Goal: Transaction & Acquisition: Purchase product/service

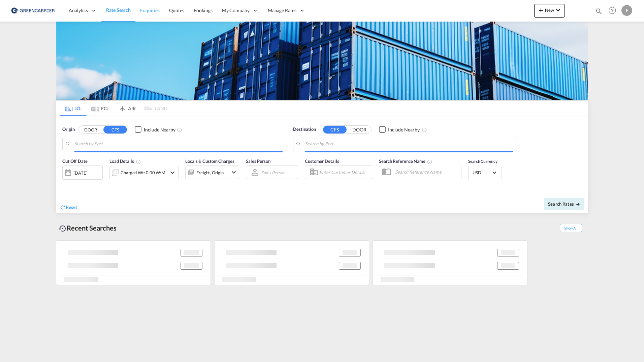
type input "[GEOGRAPHIC_DATA], JPTYO"
type input "[GEOGRAPHIC_DATA] ([GEOGRAPHIC_DATA]), [GEOGRAPHIC_DATA]"
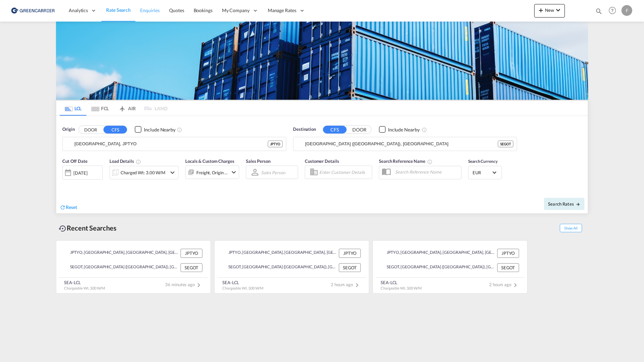
click at [153, 12] on span "Enquiries" at bounding box center [150, 10] width 20 height 6
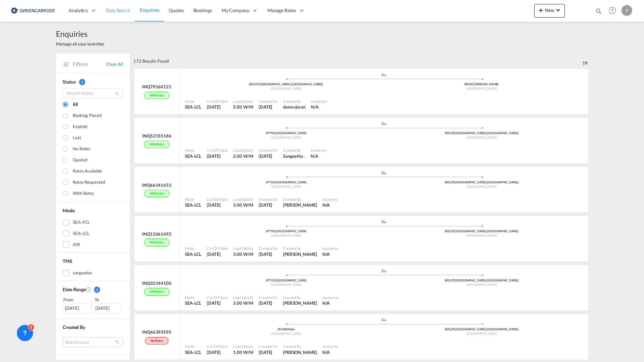
click at [129, 11] on span "Rate Search" at bounding box center [118, 10] width 24 height 6
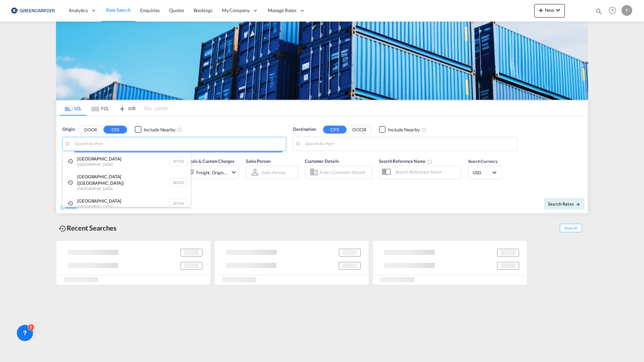
click at [108, 145] on body "Analytics Reports Dashboard Rate Search Enquiries Quotes Bookings" at bounding box center [322, 181] width 644 height 362
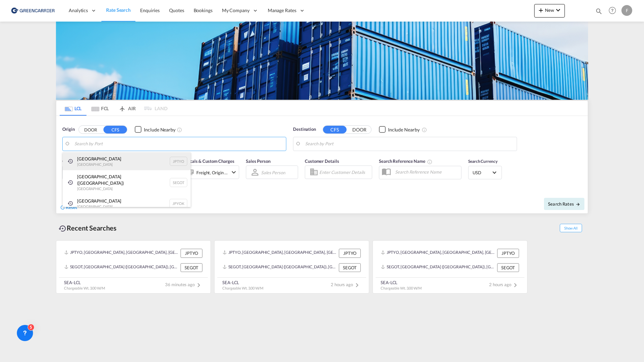
click at [105, 160] on div "Tokyo Japan JPTYO" at bounding box center [127, 161] width 128 height 18
type input "Tokyo, JPTYO"
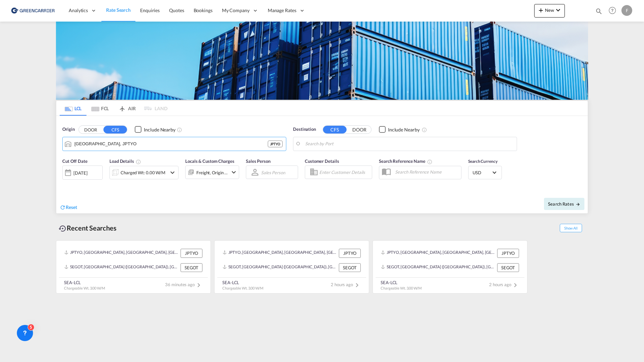
click at [334, 146] on body "Analytics Reports Dashboard Rate Search Enquiries Quotes Bookings" at bounding box center [322, 181] width 644 height 362
click at [338, 161] on div "Gothenburg (Goteborg) Sweden SEGOT" at bounding box center [358, 164] width 128 height 24
type input "Gothenburg (Goteborg), SEGOT"
click at [342, 174] on input "Enter Customer Details" at bounding box center [344, 172] width 51 height 10
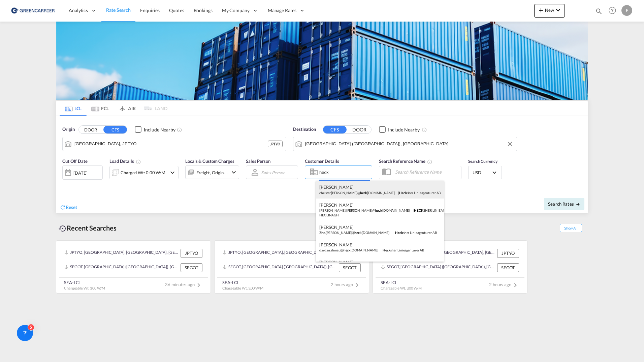
click at [346, 189] on div "Christer Jensen christer.jensen@ heck sher.com | Heck sher Linieagenturer AB" at bounding box center [380, 190] width 128 height 18
type input "Hecksher Linieagenturer AB, Christer Jensen, christer.jensen@hecksher.com"
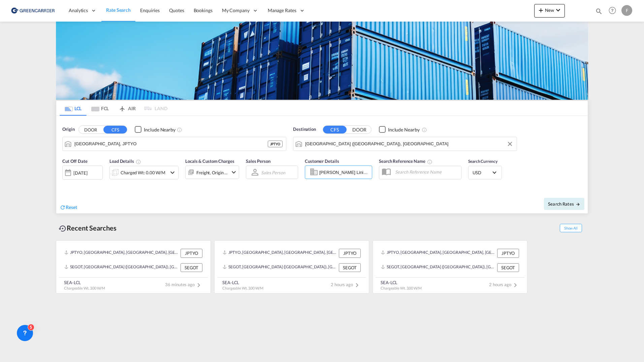
click at [149, 176] on div "Charged Wt: 0.00 W/M" at bounding box center [143, 172] width 45 height 9
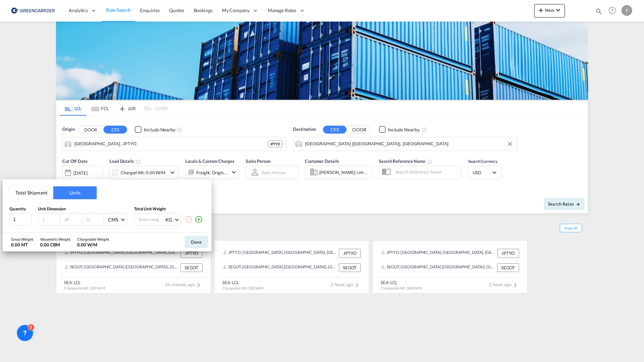
click at [20, 188] on button "Total Shipment" at bounding box center [31, 192] width 43 height 13
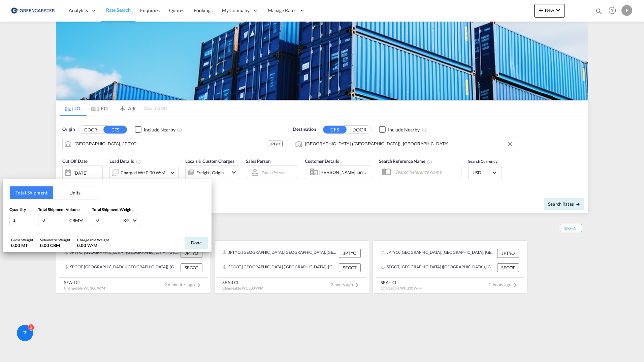
drag, startPoint x: 48, startPoint y: 220, endPoint x: 32, endPoint y: 219, distance: 15.9
click at [30, 219] on div "Quantity 1 Total Shipment Volume 0 CBM CBM CFT Total Shipment Weight 0 KG KG LB" at bounding box center [106, 216] width 195 height 20
type input "4"
drag, startPoint x: 103, startPoint y: 221, endPoint x: 74, endPoint y: 216, distance: 29.0
click at [68, 217] on div "Quantity 1 Total Shipment Volume 4 CBM CBM CFT Total Shipment Weight 0 KG KG LB" at bounding box center [106, 216] width 195 height 20
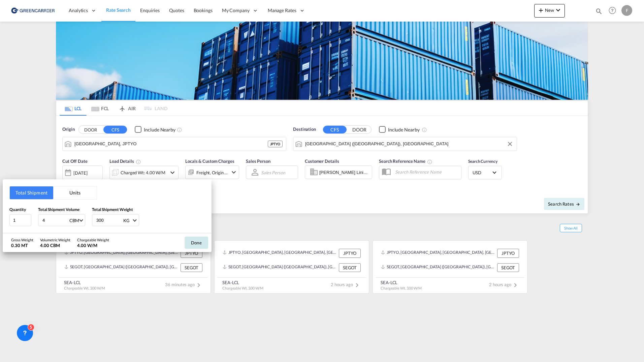
type input "300"
click at [193, 241] on button "Done" at bounding box center [197, 243] width 24 height 12
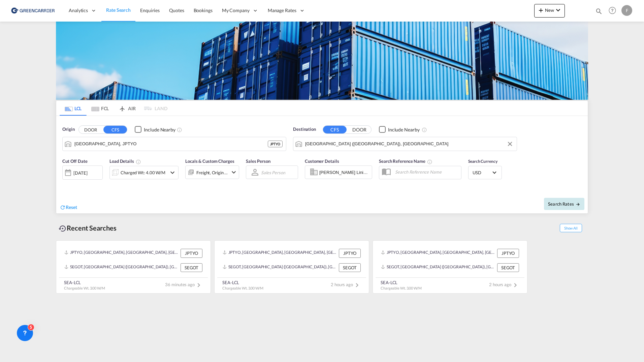
click at [571, 204] on span "Search Rates" at bounding box center [564, 203] width 32 height 5
type input "JPTYO to SEGOT / 26 Sep 2025"
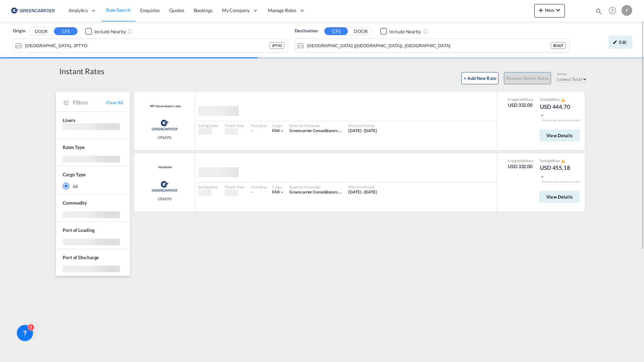
click at [278, 244] on div "VIP Ocean import rates Greencarrier Consolidators CFS/CFS added by you Sailing …" at bounding box center [360, 294] width 455 height 404
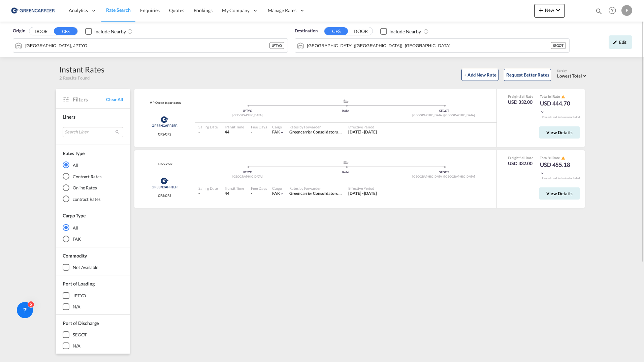
click at [634, 6] on md-menu "F My Profile Logout" at bounding box center [628, 8] width 12 height 16
click at [633, 7] on md-menu "F My Profile Logout" at bounding box center [628, 8] width 12 height 16
click at [632, 9] on div "F" at bounding box center [627, 10] width 11 height 11
click at [613, 48] on button "Logout" at bounding box center [619, 51] width 44 height 13
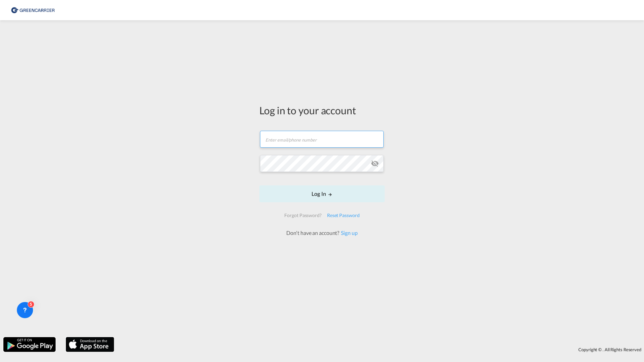
type input "filip.pehrsson@greencarrier.com"
click at [343, 187] on button "Log In" at bounding box center [321, 193] width 125 height 17
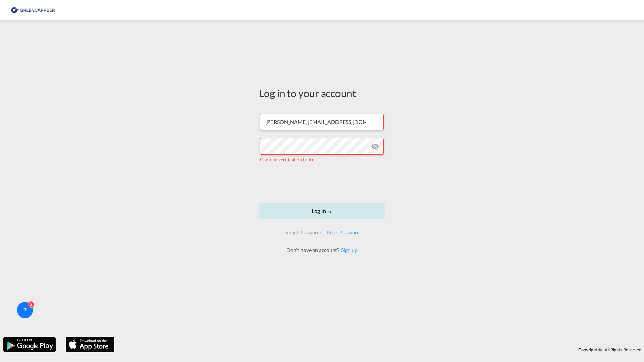
click at [279, 205] on button "Log In" at bounding box center [321, 211] width 125 height 17
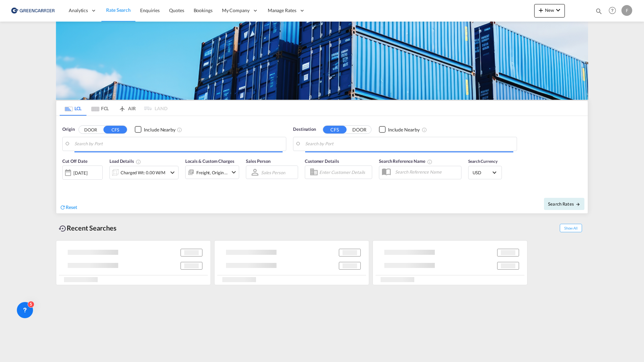
type input "Tokyo, JPTYO"
type input "Gothenburg (Goteborg), SEGOT"
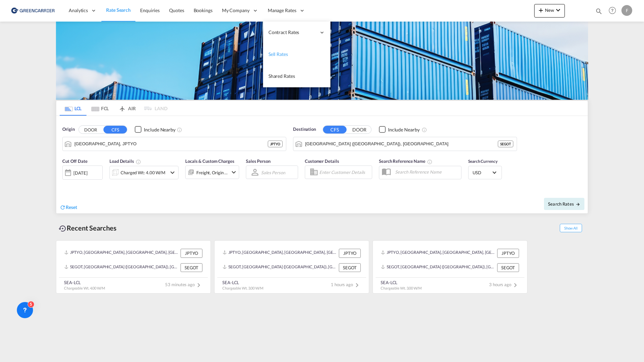
click at [282, 54] on span "Sell Rates" at bounding box center [279, 54] width 20 height 6
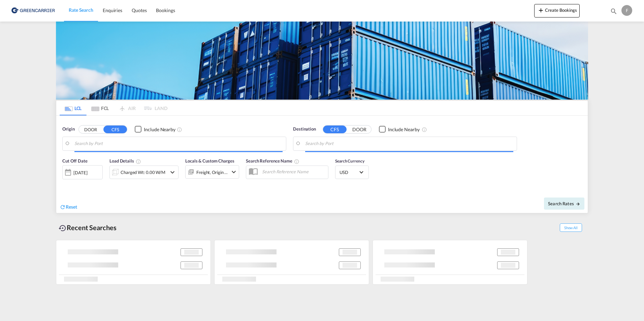
type input "[GEOGRAPHIC_DATA], [GEOGRAPHIC_DATA]"
type input "Busan, KRPUS"
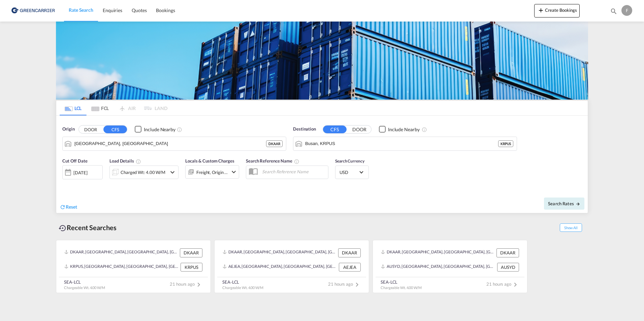
click at [628, 12] on div "F" at bounding box center [627, 10] width 11 height 11
click at [611, 52] on button "Logout" at bounding box center [619, 51] width 44 height 13
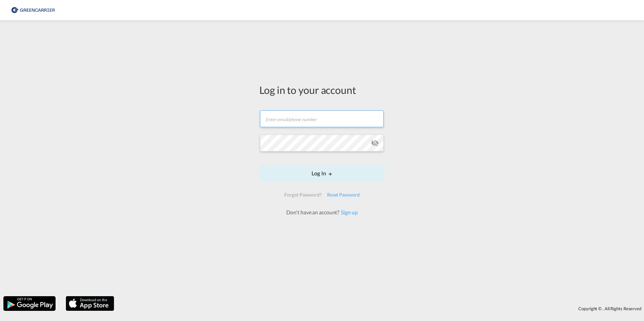
type input "[PERSON_NAME][EMAIL_ADDRESS][DOMAIN_NAME]"
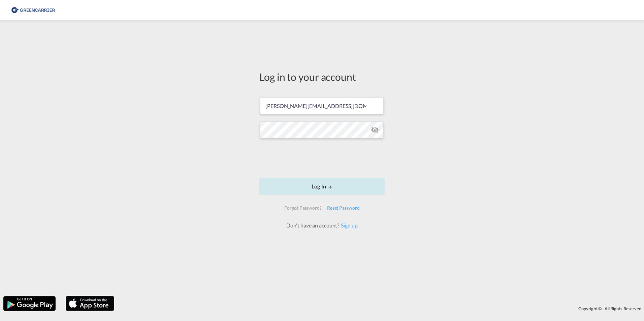
click at [292, 185] on button "Log In" at bounding box center [321, 186] width 125 height 17
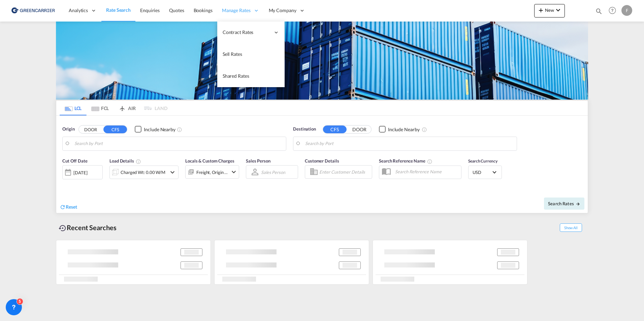
type input "[GEOGRAPHIC_DATA], [GEOGRAPHIC_DATA]"
type input "[US_STATE], [GEOGRAPHIC_DATA], USNYC"
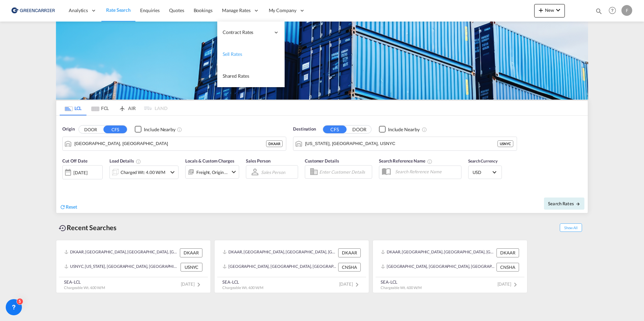
click at [243, 55] on link "Sell Rates" at bounding box center [250, 54] width 67 height 22
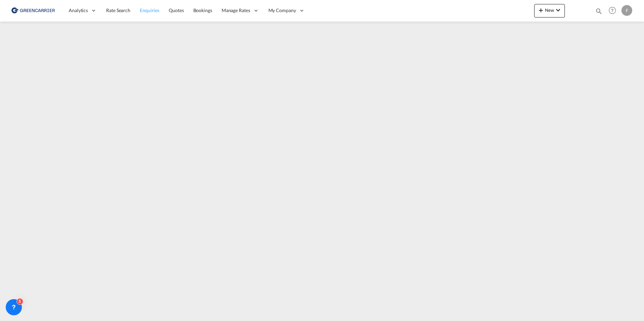
click at [155, 11] on span "Enquiries" at bounding box center [150, 10] width 20 height 6
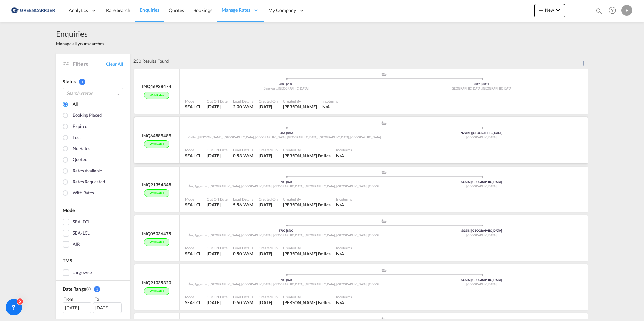
click at [213, 126] on div ".a{fill:#aaa8ad;} .a{fill:#aaa8ad;} 8464 | 8464 Galten, Herskind, Hoerslev, Hoe…" at bounding box center [384, 131] width 398 height 20
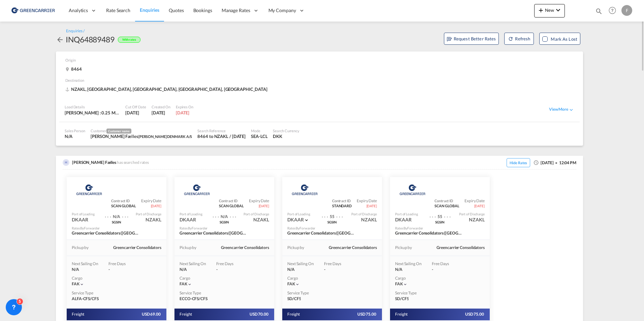
click at [61, 40] on md-icon "icon-arrow-left" at bounding box center [60, 40] width 8 height 8
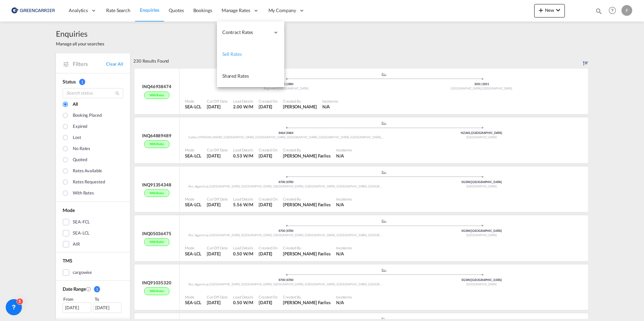
click at [232, 46] on link "Sell Rates" at bounding box center [250, 54] width 67 height 22
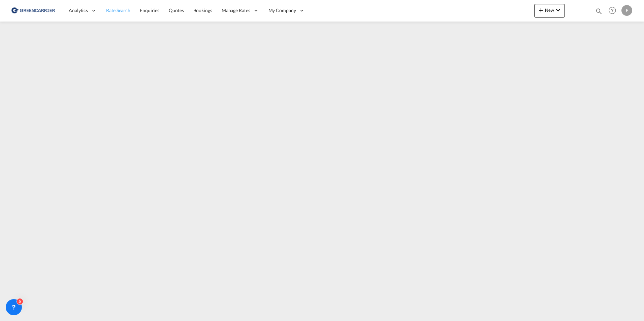
click at [123, 9] on span "Rate Search" at bounding box center [118, 10] width 24 height 6
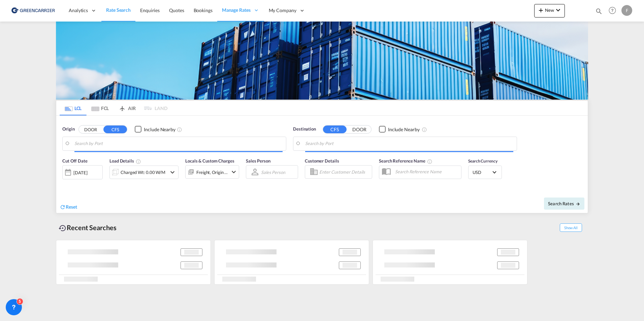
type input "Aarhus, DKAAR"
type input "[US_STATE], [GEOGRAPHIC_DATA], USNYC"
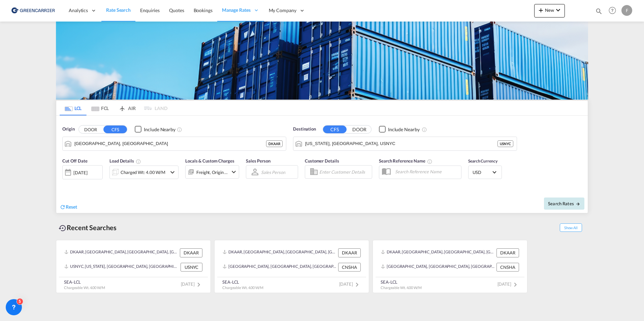
click at [565, 206] on span "Search Rates" at bounding box center [564, 203] width 32 height 5
type input "DKAAR to USNYC / [DATE]"
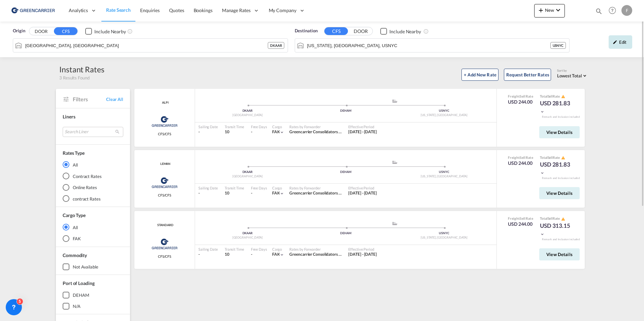
click at [615, 43] on md-icon "icon-pencil" at bounding box center [615, 42] width 5 height 5
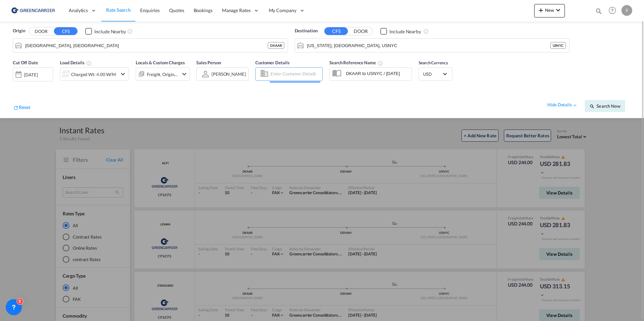
click at [292, 75] on input "Enter Customer Details" at bounding box center [295, 74] width 50 height 10
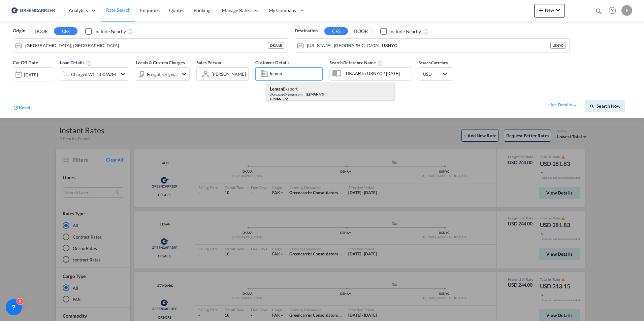
click at [295, 86] on div "Leman Eksport dk.seaexp@ leman .com | LEMAN A/S | LEMAN GRV" at bounding box center [331, 94] width 128 height 22
type input "LEMAN A/S, Leman Eksport, dk.seaexp@leman.com"
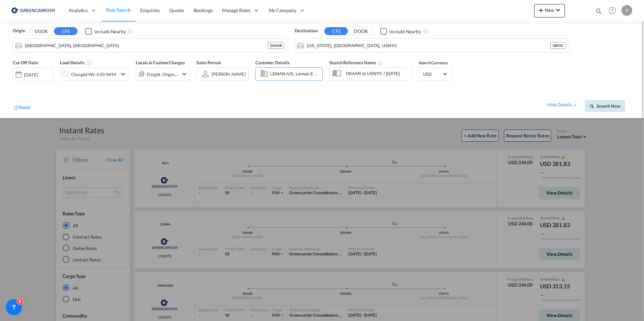
click at [607, 100] on button "Search Now" at bounding box center [605, 106] width 40 height 12
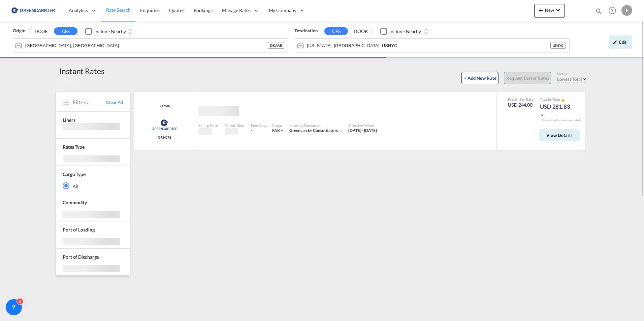
click at [47, 33] on button "DOOR" at bounding box center [41, 32] width 24 height 8
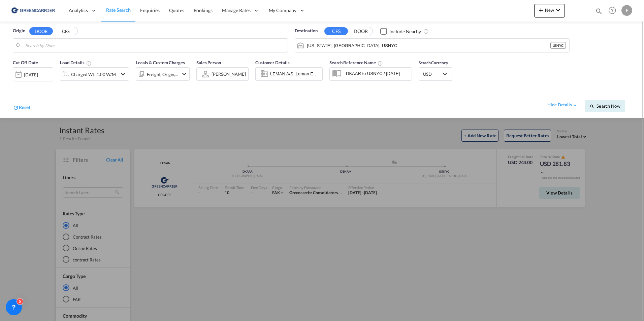
click at [60, 31] on button "CFS" at bounding box center [66, 32] width 24 height 8
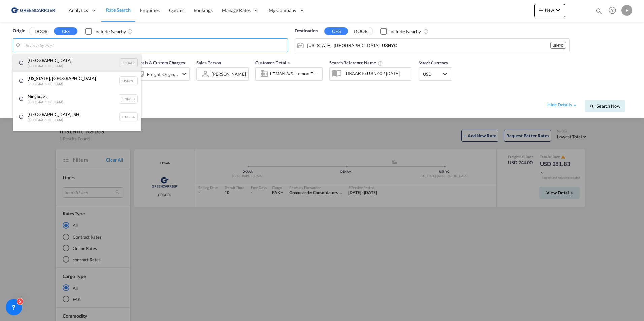
click at [64, 61] on div "Aarhus Denmark DKAAR" at bounding box center [77, 63] width 128 height 18
type input "Aarhus, DKAAR"
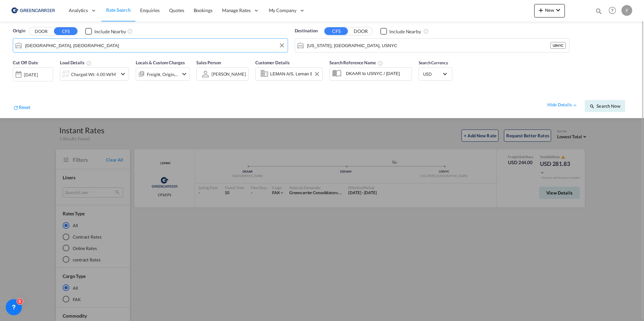
click at [297, 73] on input "LEMAN A/S, Leman Eksport, dk.seaexp@leman.com" at bounding box center [295, 74] width 50 height 10
click at [315, 75] on button "Clear Input" at bounding box center [317, 74] width 10 height 10
click at [291, 74] on input "Enter Customer Details" at bounding box center [295, 74] width 50 height 10
click at [297, 74] on input "dhl" at bounding box center [295, 74] width 50 height 10
drag, startPoint x: 297, startPoint y: 74, endPoint x: 223, endPoint y: 71, distance: 73.5
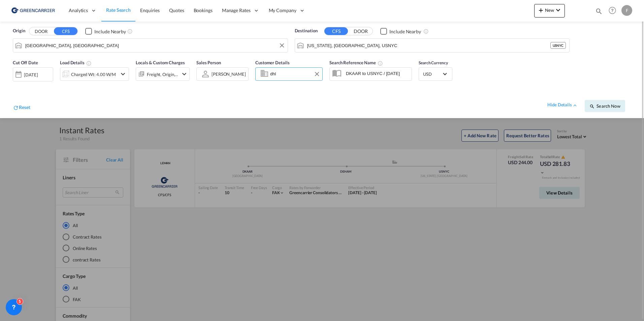
click at [223, 71] on div "Cut Off Date 26 Sep 2025 26/09/2025 Load Details Charged Wt: 4.00 W/M Locals & …" at bounding box center [322, 87] width 631 height 62
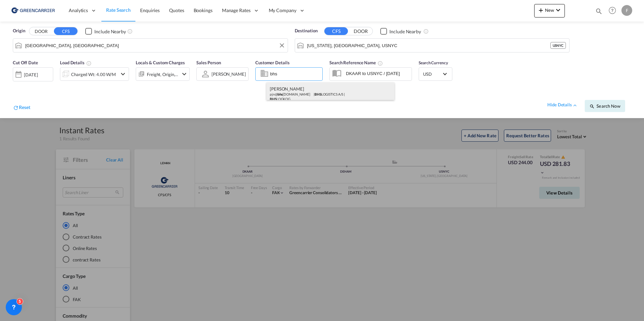
click at [301, 92] on div "Patrick Nehrmann pjn@ bhs logistics.com | BHS LOGISTICS A/S | BHS LOGKOG" at bounding box center [331, 94] width 128 height 22
type input "BHS LOGISTICS A/S, [PERSON_NAME], [EMAIL_ADDRESS][DOMAIN_NAME]"
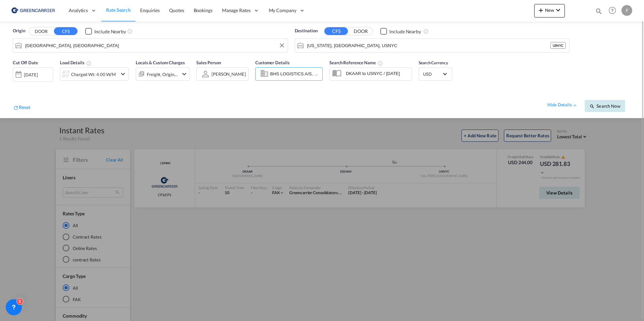
click at [613, 103] on button "Search Now" at bounding box center [605, 106] width 40 height 12
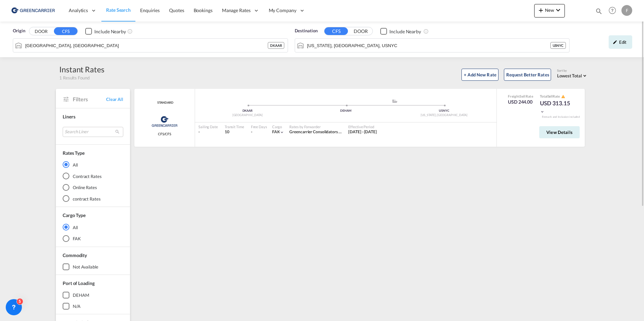
click at [47, 31] on button "DOOR" at bounding box center [41, 32] width 24 height 8
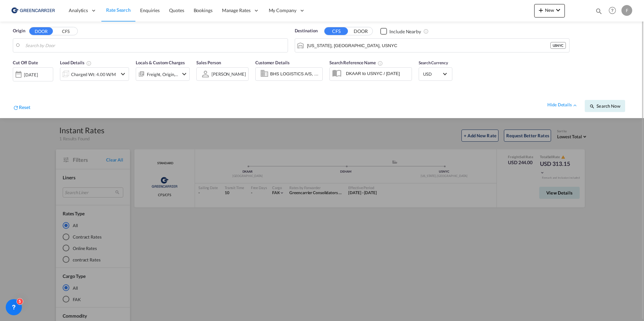
click at [57, 46] on body "Analytics Reports Dashboard Rate Search Enquiries Quotes Bookings" at bounding box center [322, 160] width 644 height 321
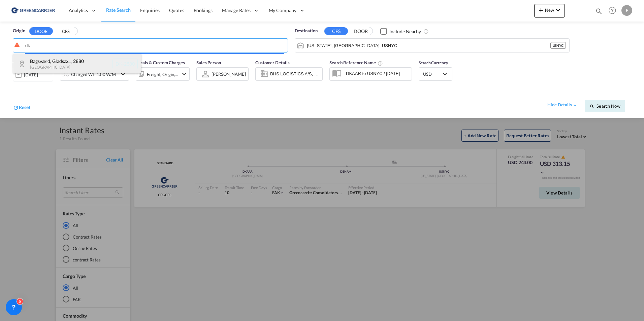
click at [60, 60] on div "Bagsværd, Gladsax... , 2880 Denmark DK-2880" at bounding box center [77, 64] width 128 height 20
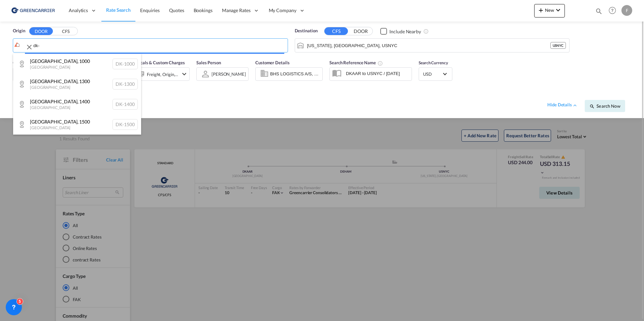
type input "DK-1000, [GEOGRAPHIC_DATA]"
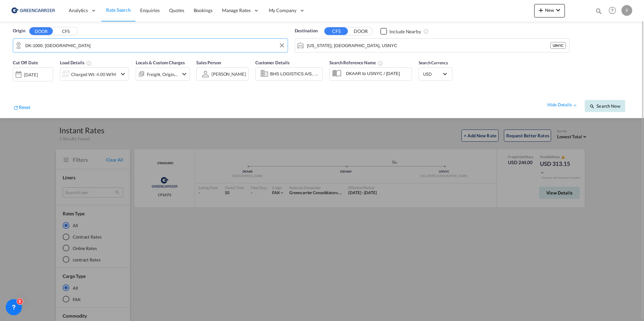
click at [615, 109] on span "Search Now" at bounding box center [605, 105] width 31 height 5
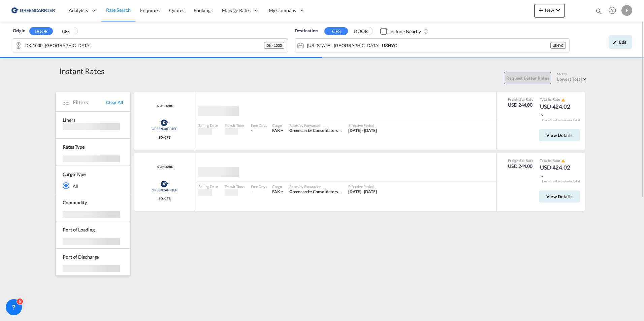
click at [411, 230] on div "STANDARD Greencarrier Consolidators SD/CFS added by you Sailing Date - Transit …" at bounding box center [360, 294] width 455 height 404
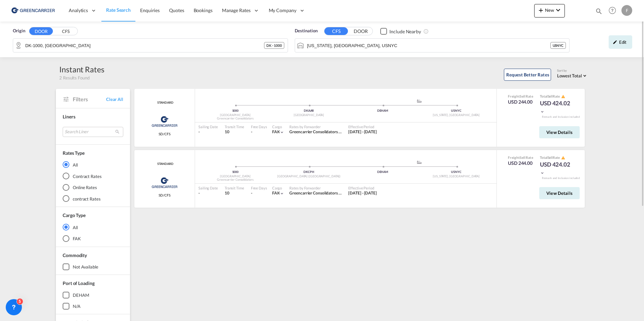
click at [354, 265] on div "STANDARD Greencarrier Consolidators SD/CFS added by you 1000 Denmark Greencarri…" at bounding box center [360, 291] width 455 height 404
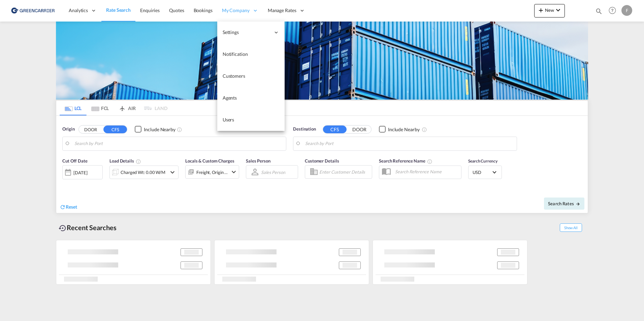
type input "Tokyo, JPTYO"
type input "Gothenburg (Goteborg), SEGOT"
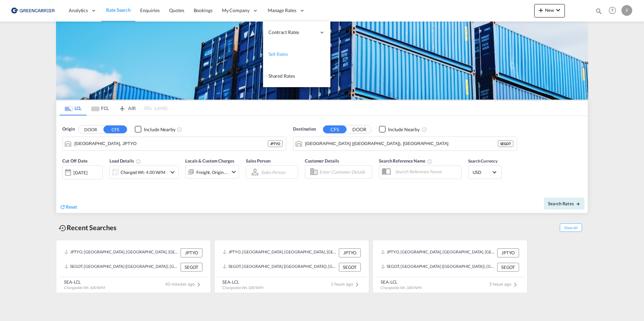
click at [282, 51] on link "Sell Rates" at bounding box center [296, 54] width 67 height 22
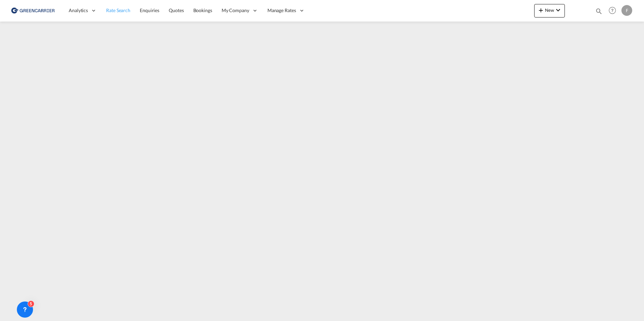
click at [129, 7] on span "Rate Search" at bounding box center [118, 10] width 24 height 6
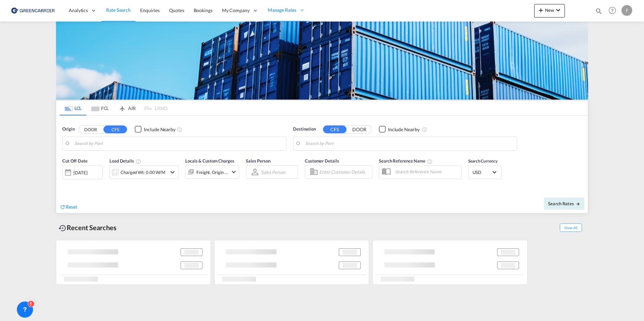
type input "Tokyo, JPTYO"
type input "Gothenburg (Goteborg), SEGOT"
type input "DK-1000, Copenhagen"
type input "New York, NY, USNYC"
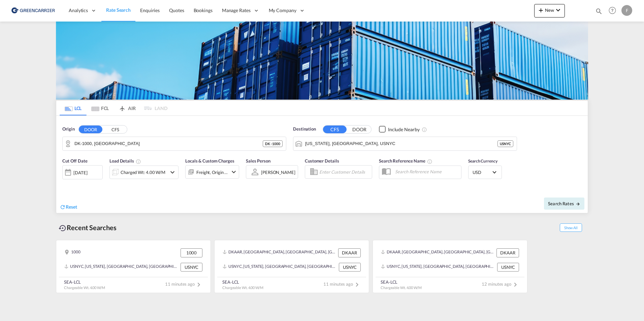
click at [314, 170] on div at bounding box center [314, 172] width 11 height 12
click at [326, 170] on input "Enter Customer Details" at bounding box center [344, 172] width 51 height 10
click at [363, 183] on div "Hec ksher Fælles ocean.denmark@ hec ksher.com | HEC KSHER DENMARK A/S" at bounding box center [380, 190] width 128 height 18
type input "HECKSHER DENMARK A/S, Hecksher Fælles, ocean.denmark@hecksher.com"
click at [576, 205] on md-icon "icon-arrow-right" at bounding box center [578, 204] width 5 height 5
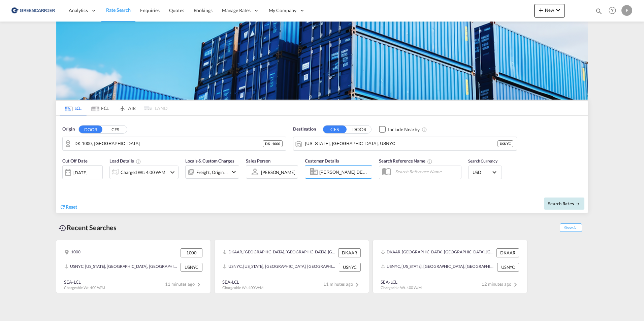
type input "1000 to USNYC / 26 Sep 2025"
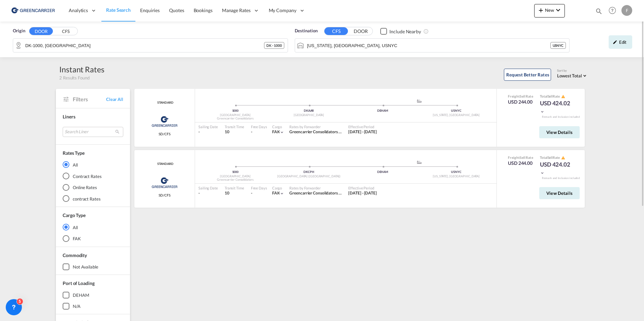
click at [66, 29] on button "CFS" at bounding box center [66, 32] width 24 height 8
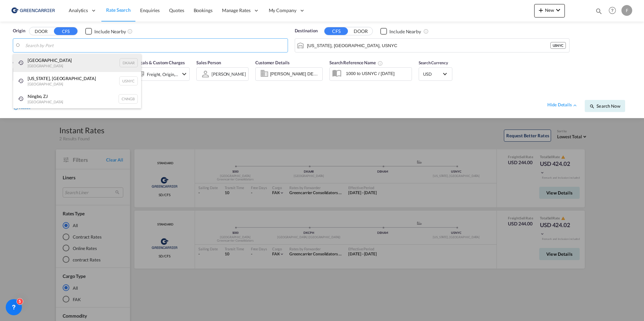
click at [56, 62] on div "Aarhus [GEOGRAPHIC_DATA] DKAAR" at bounding box center [77, 63] width 128 height 18
type input "[GEOGRAPHIC_DATA], [GEOGRAPHIC_DATA]"
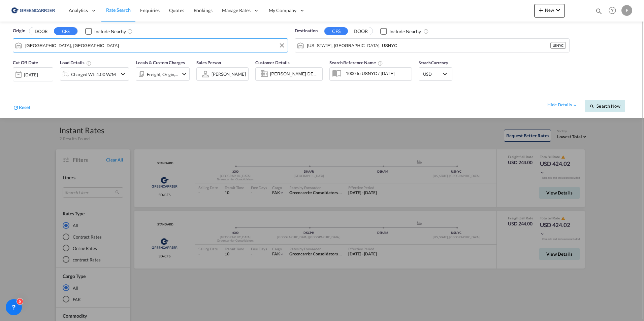
click at [611, 105] on span "Search Now" at bounding box center [605, 105] width 31 height 5
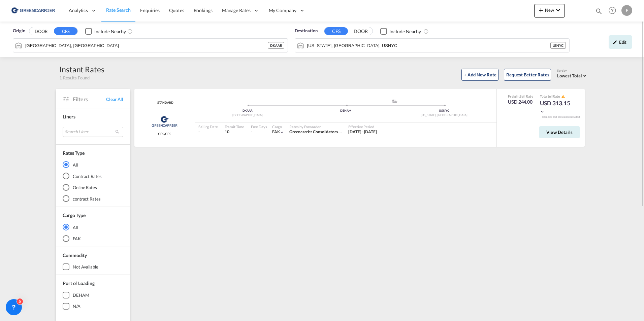
click at [377, 155] on div "STANDARD Greencarrier Consolidators CFS/CFS added by you DKAAR Aarhus .a{fill:#…" at bounding box center [360, 291] width 455 height 404
click at [547, 135] on button "View Details" at bounding box center [560, 132] width 40 height 12
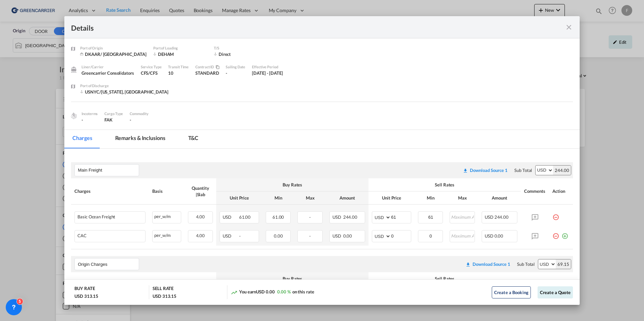
click at [571, 28] on md-icon "icon-close fg-AAA8AD m-0 cursor" at bounding box center [569, 27] width 8 height 8
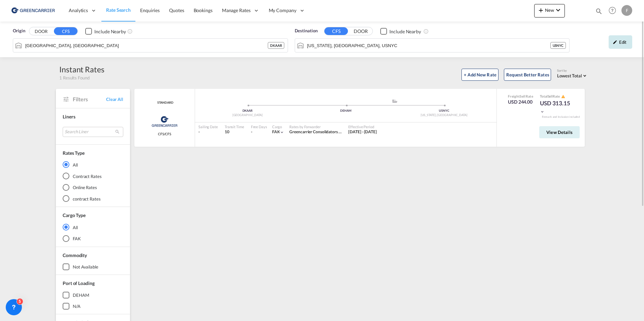
click at [616, 41] on md-icon "icon-pencil" at bounding box center [615, 42] width 5 height 5
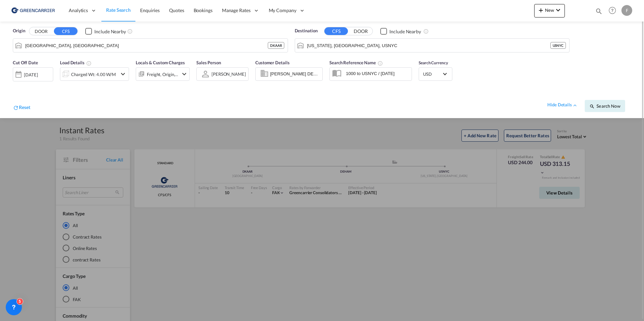
click at [230, 135] on div at bounding box center [322, 160] width 644 height 321
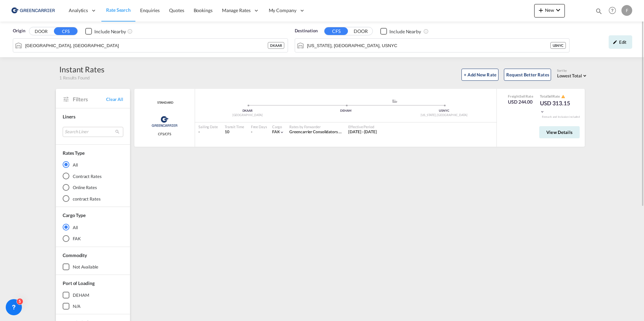
click at [291, 192] on div "STANDARD Greencarrier Consolidators CFS/CFS added by you DKAAR Aarhus .a{fill:#…" at bounding box center [360, 291] width 455 height 404
click at [242, 53] on span "Sell Rates" at bounding box center [233, 54] width 20 height 6
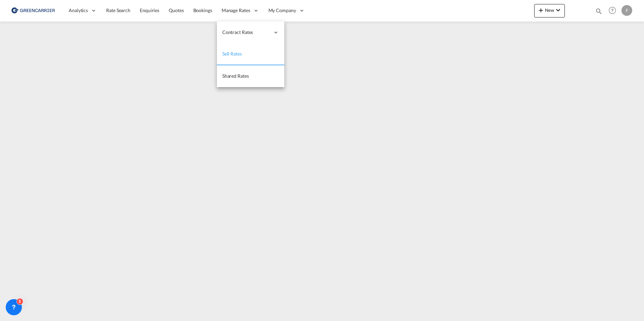
click at [241, 57] on link "Sell Rates" at bounding box center [250, 54] width 67 height 22
